Goal: Find specific page/section: Find specific page/section

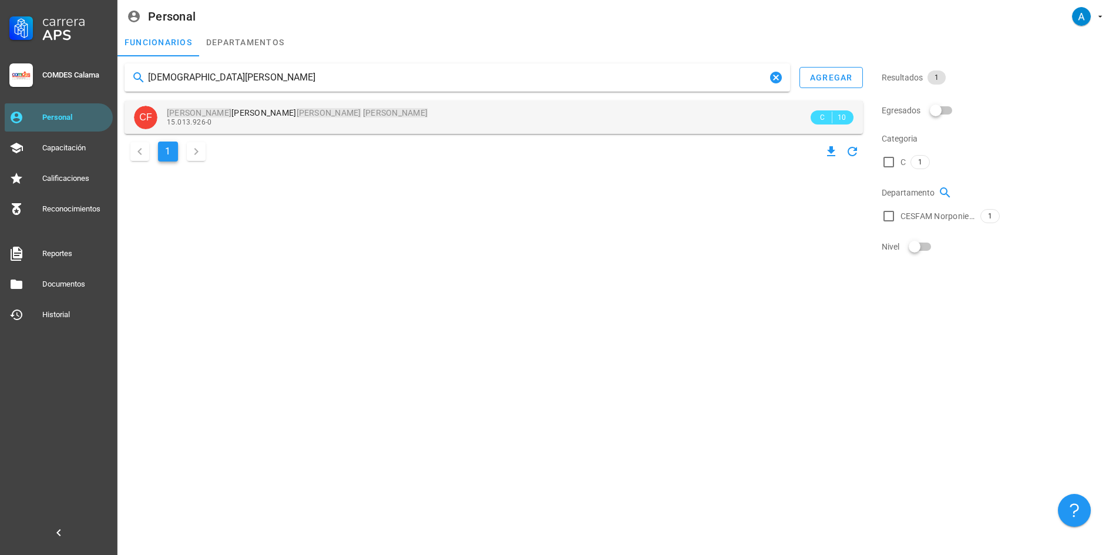
type input "[DEMOGRAPHIC_DATA][PERSON_NAME]"
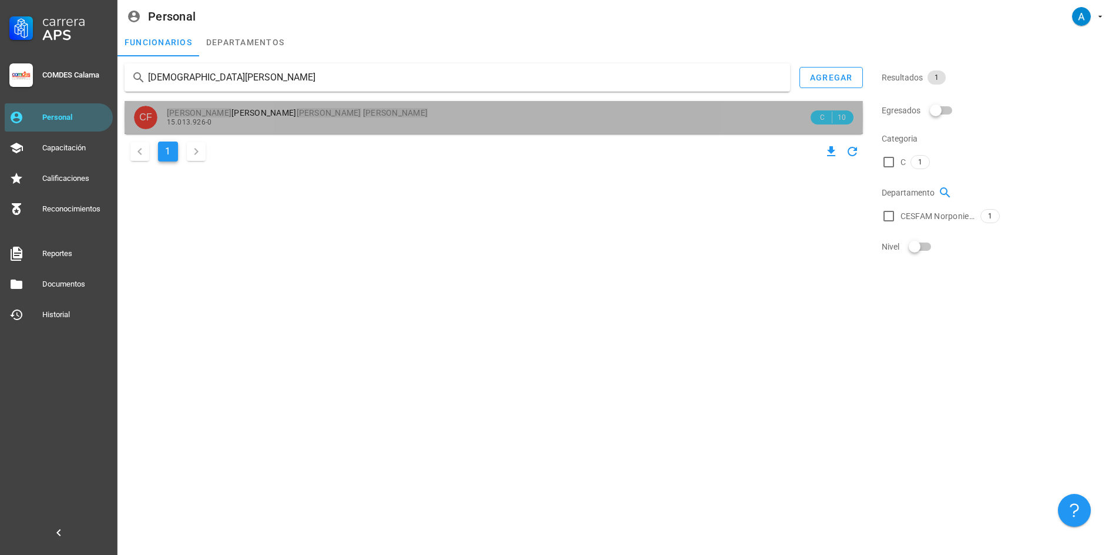
click at [209, 119] on span "15.013.926-0" at bounding box center [189, 122] width 45 height 8
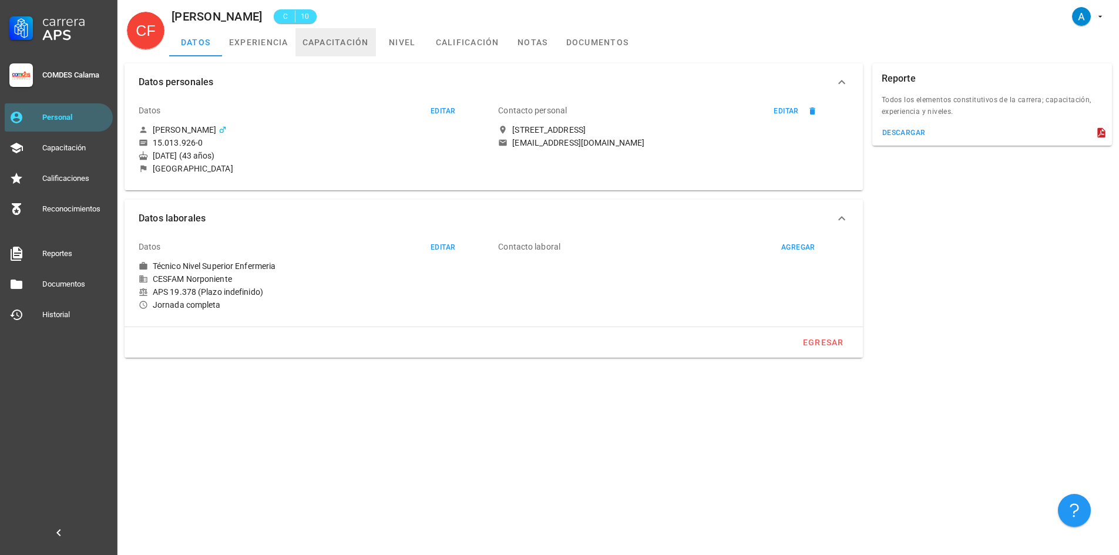
click at [308, 44] on link "capacitación" at bounding box center [335, 42] width 80 height 28
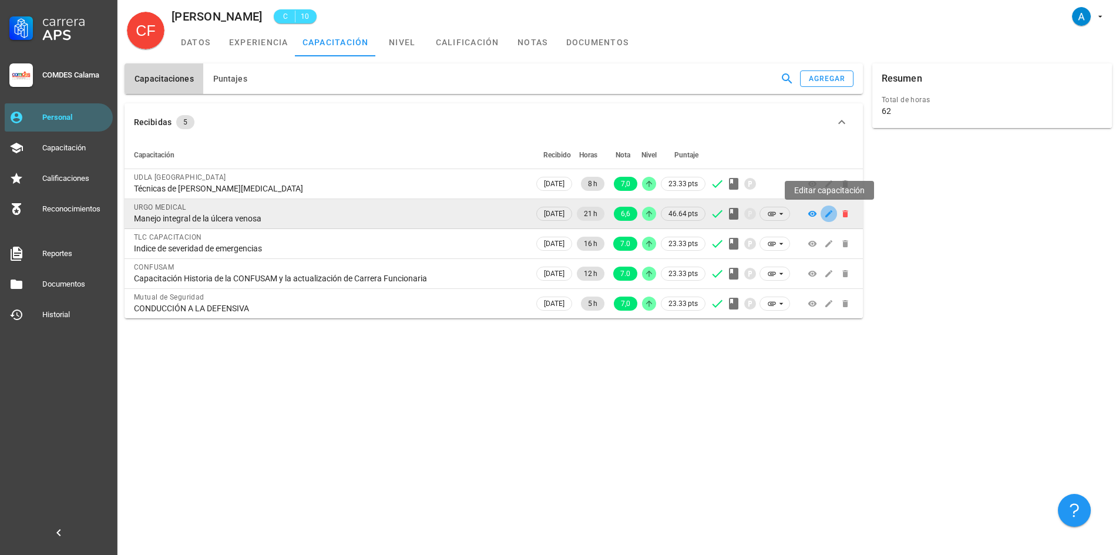
click at [824, 213] on icon "button" at bounding box center [828, 213] width 9 height 9
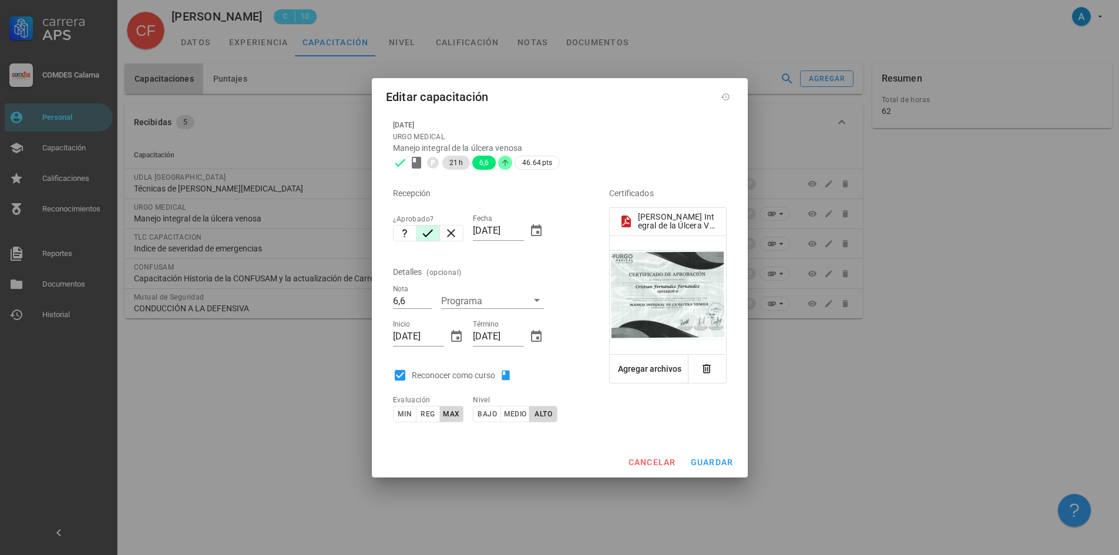
click at [654, 293] on div at bounding box center [668, 295] width 116 height 90
click at [643, 461] on span "cancelar" at bounding box center [651, 462] width 48 height 9
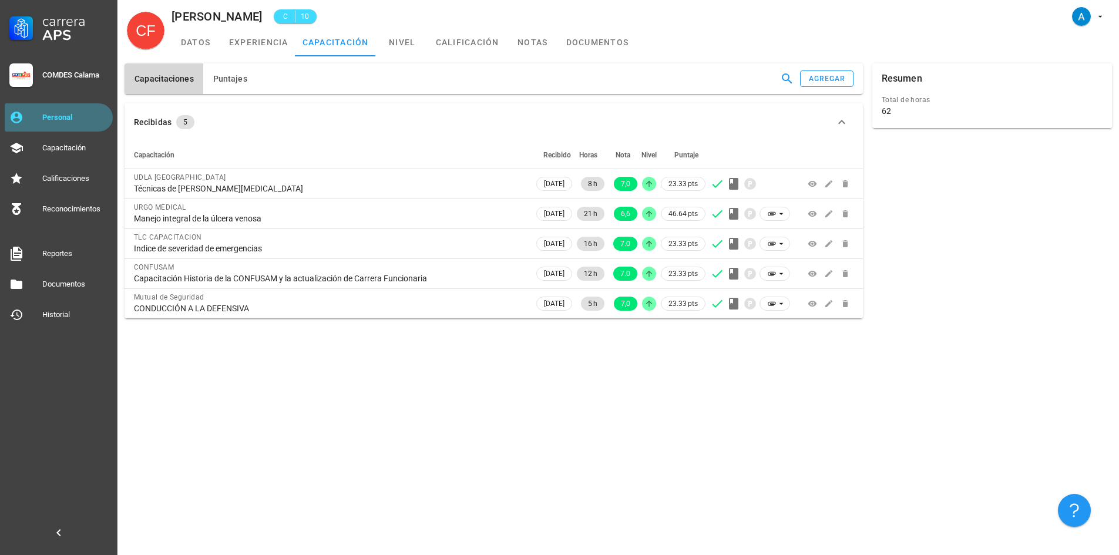
click at [58, 116] on div "Personal" at bounding box center [75, 117] width 66 height 9
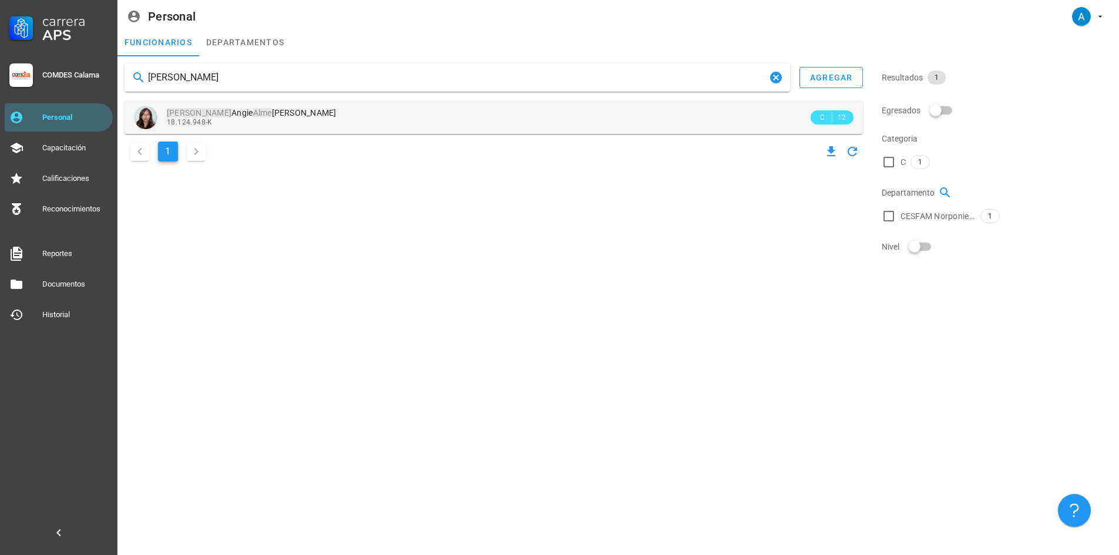
type input "[PERSON_NAME]"
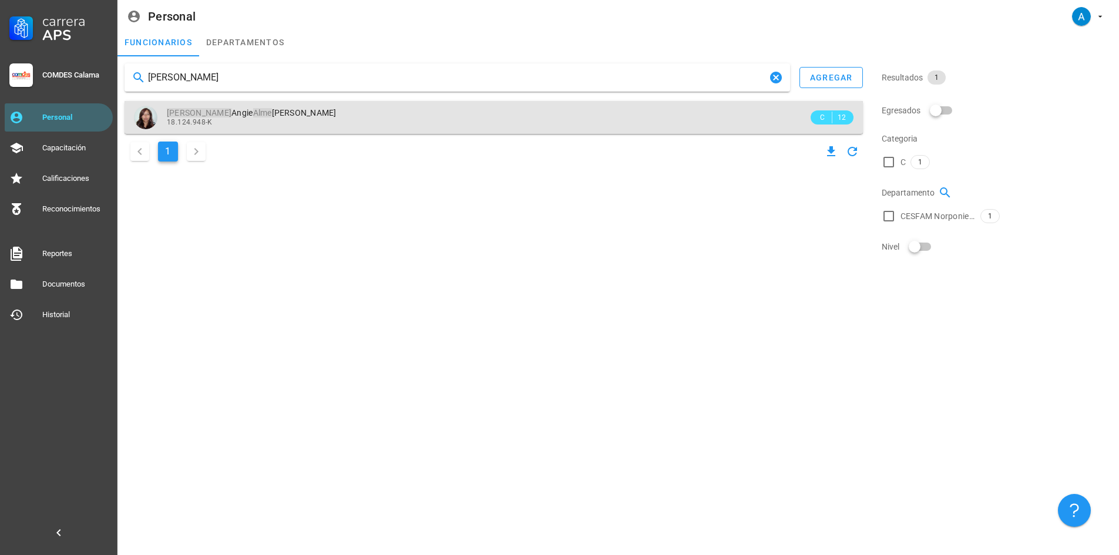
click at [209, 116] on span "[PERSON_NAME] [PERSON_NAME]" at bounding box center [252, 112] width 170 height 9
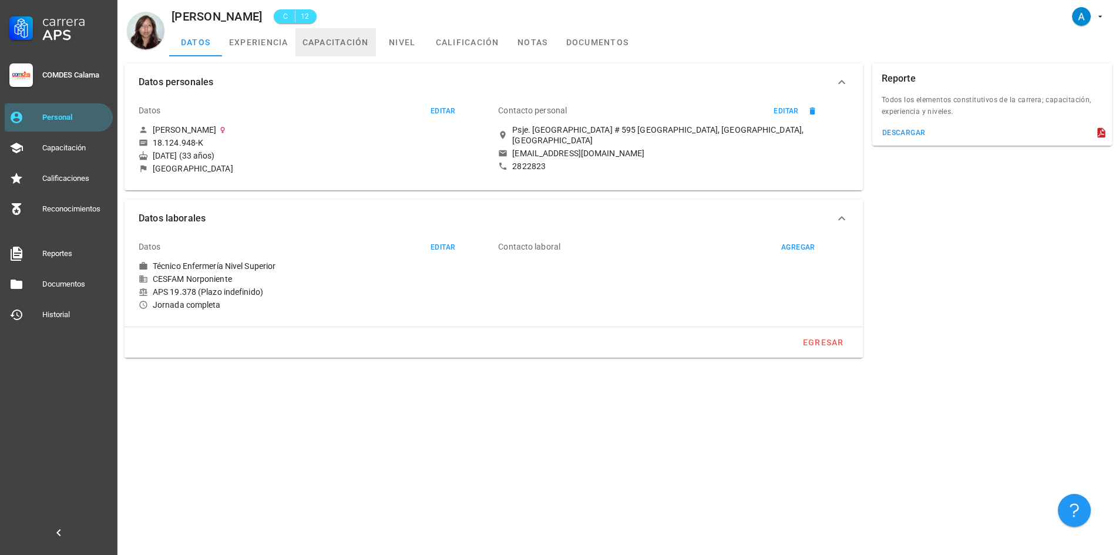
click at [331, 39] on link "capacitación" at bounding box center [335, 42] width 80 height 28
